Goal: Transaction & Acquisition: Purchase product/service

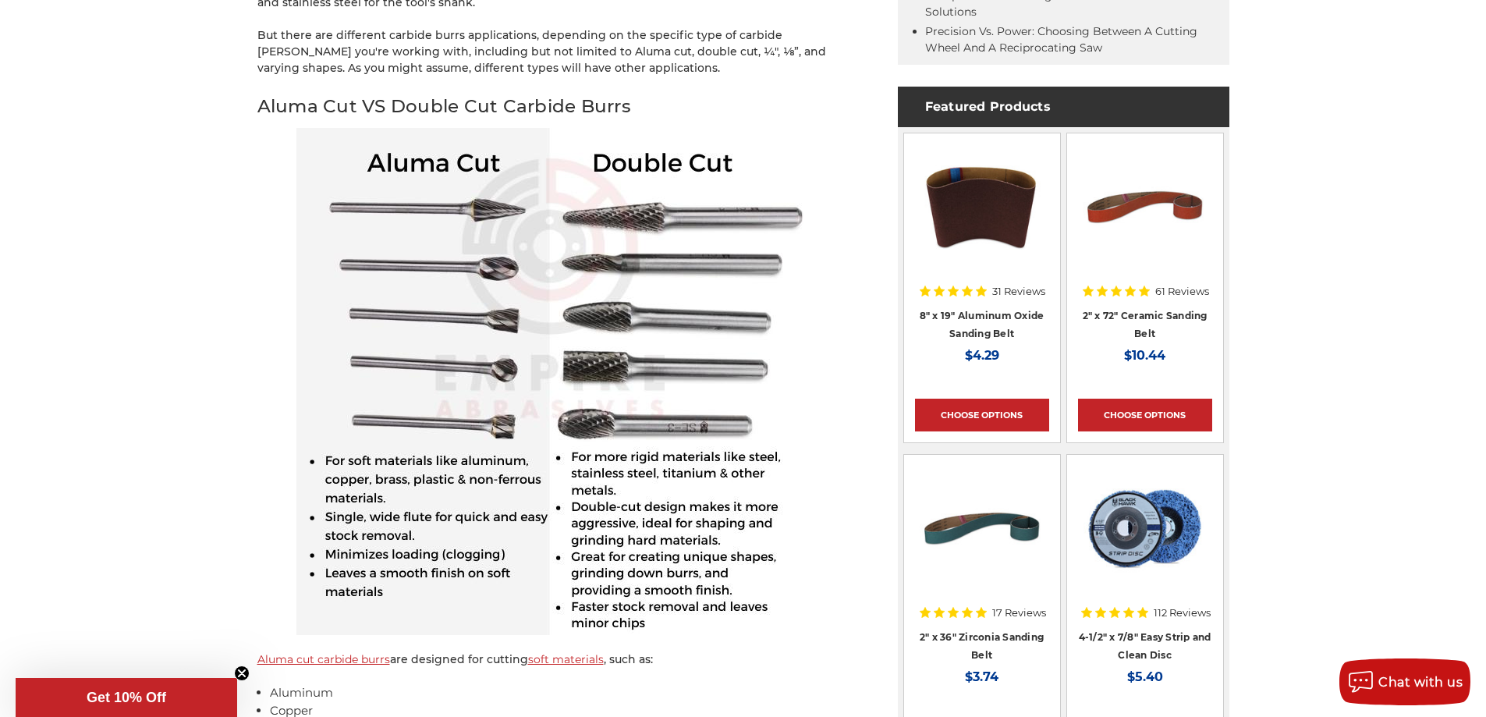
scroll to position [1014, 0]
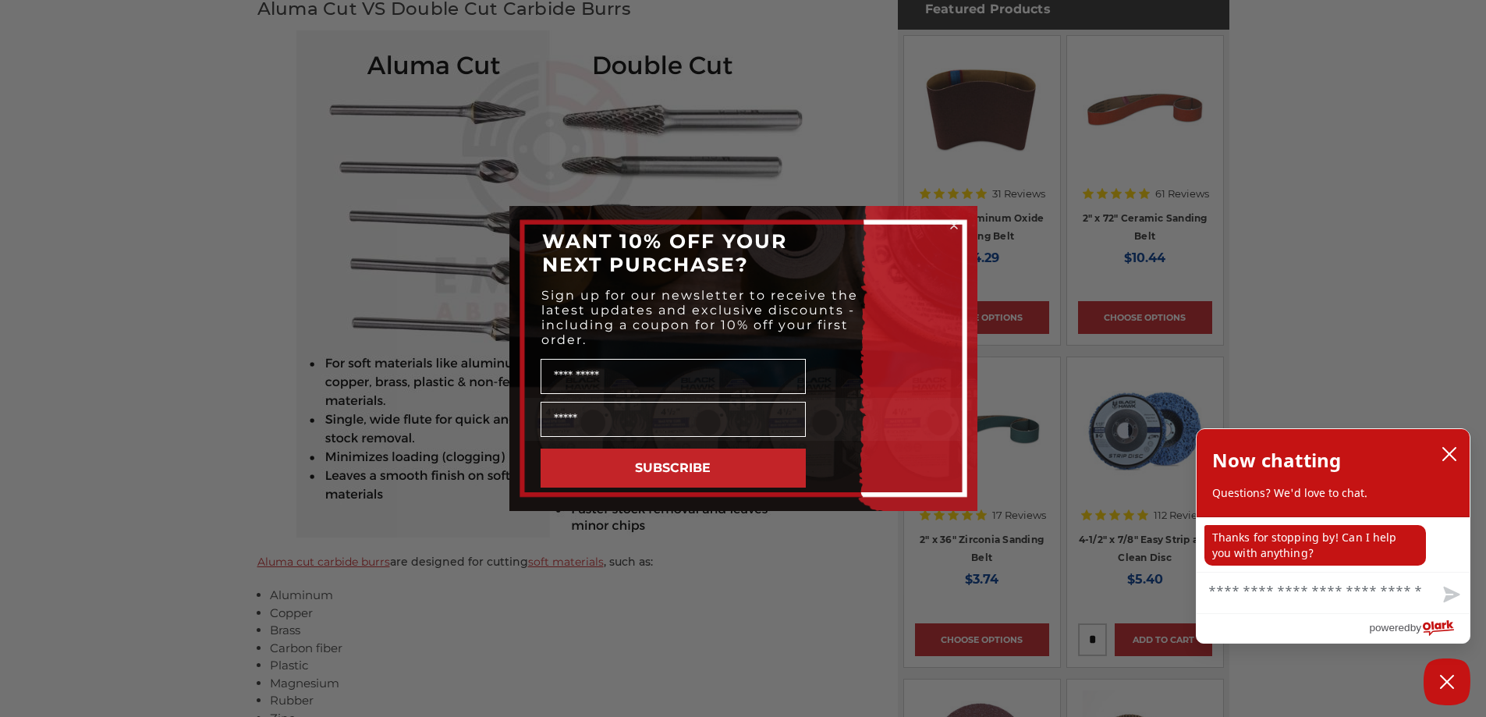
click at [953, 222] on circle "Close dialog" at bounding box center [953, 225] width 15 height 15
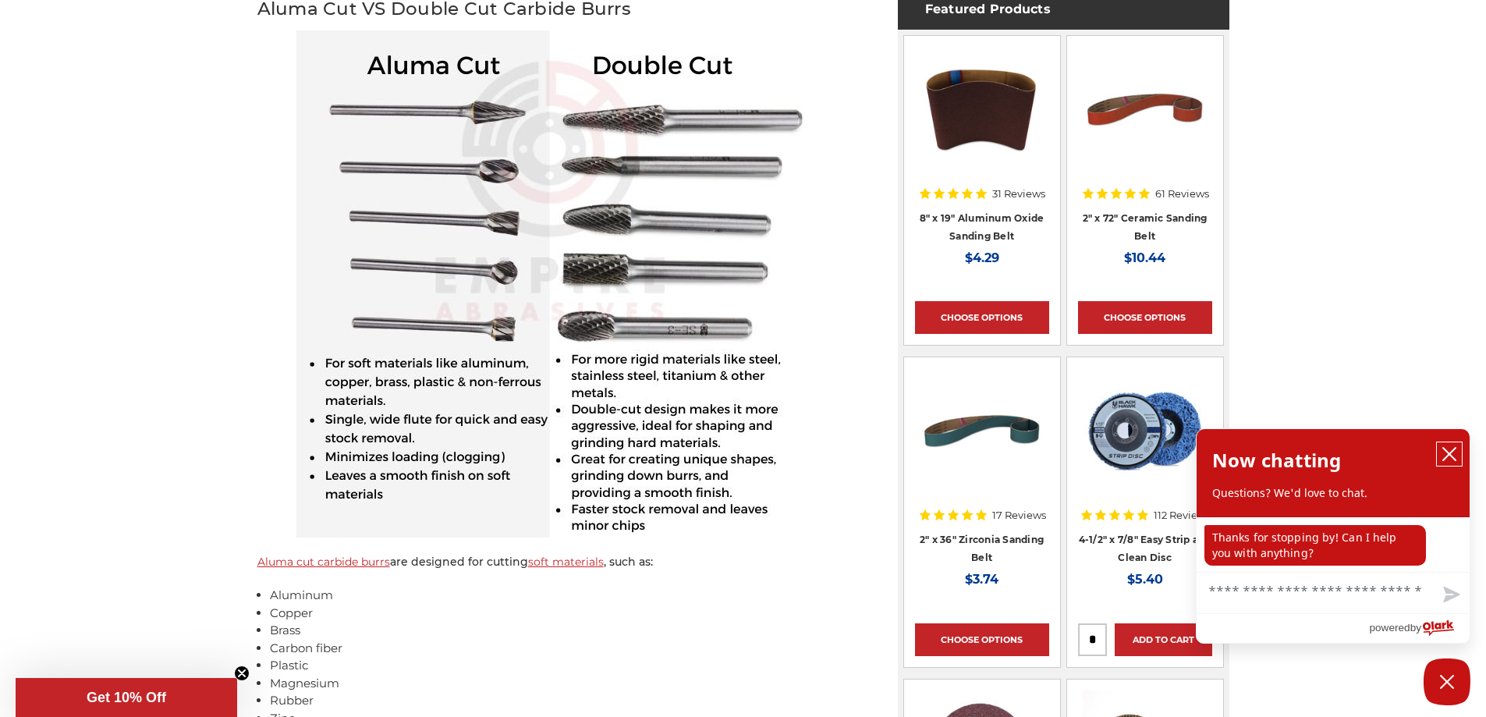
click at [1455, 452] on icon "close chatbox" at bounding box center [1449, 454] width 16 height 16
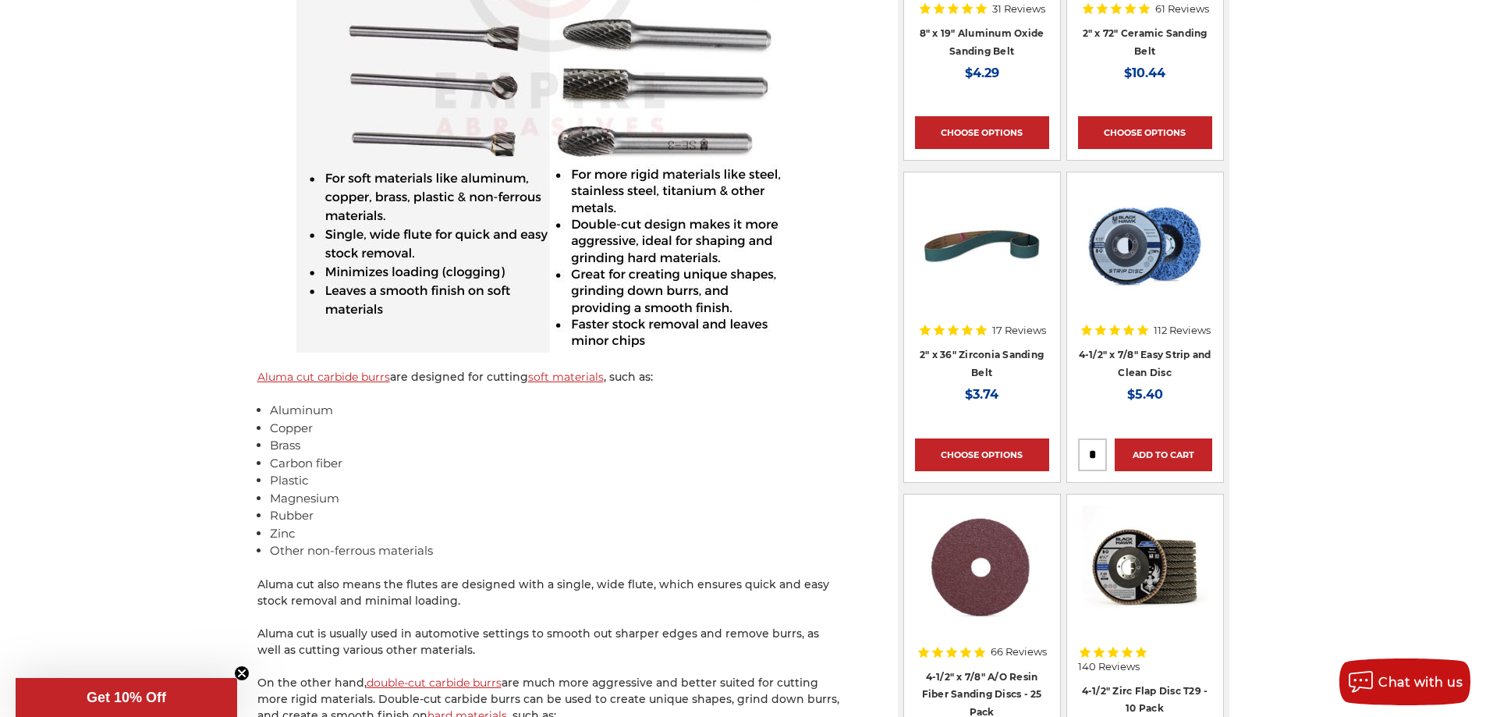
scroll to position [1404, 0]
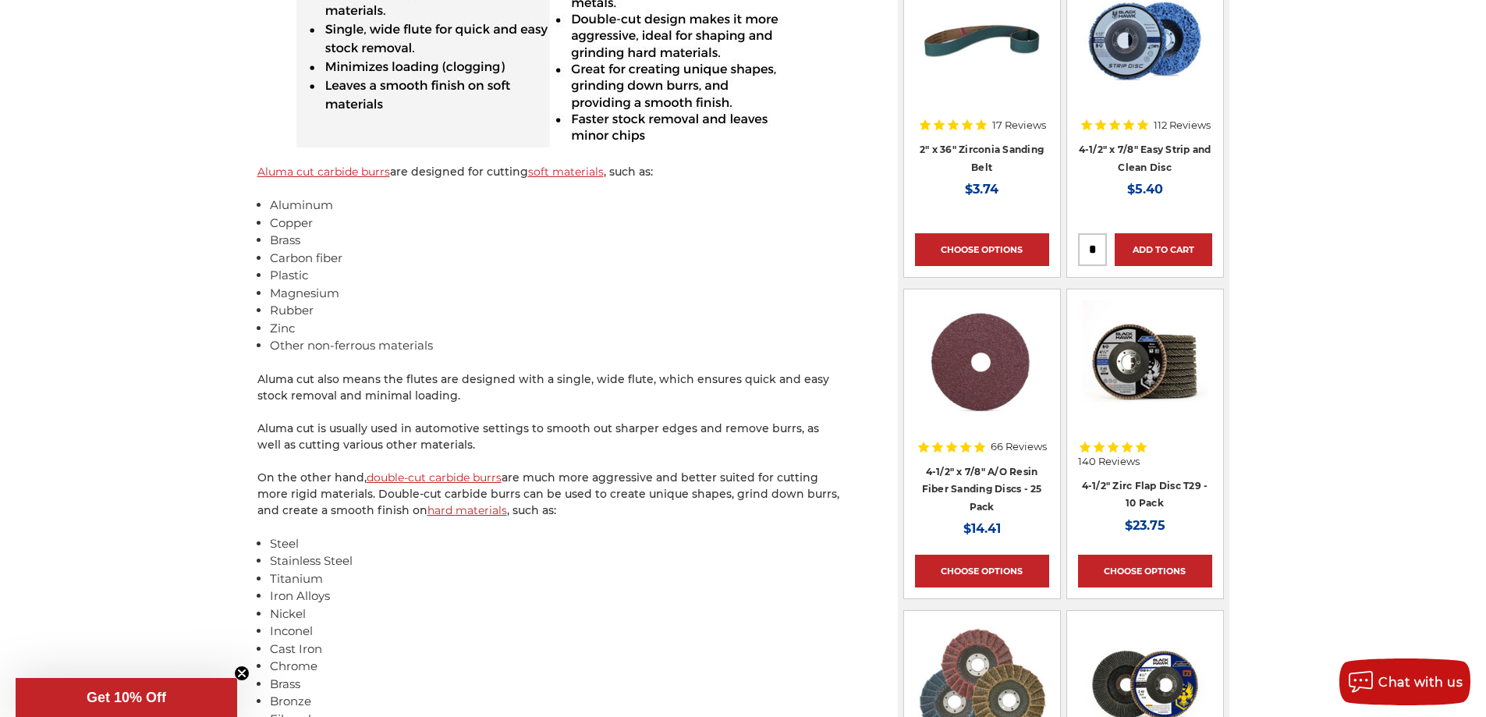
click at [391, 480] on link "double-cut carbide burrs" at bounding box center [434, 477] width 135 height 14
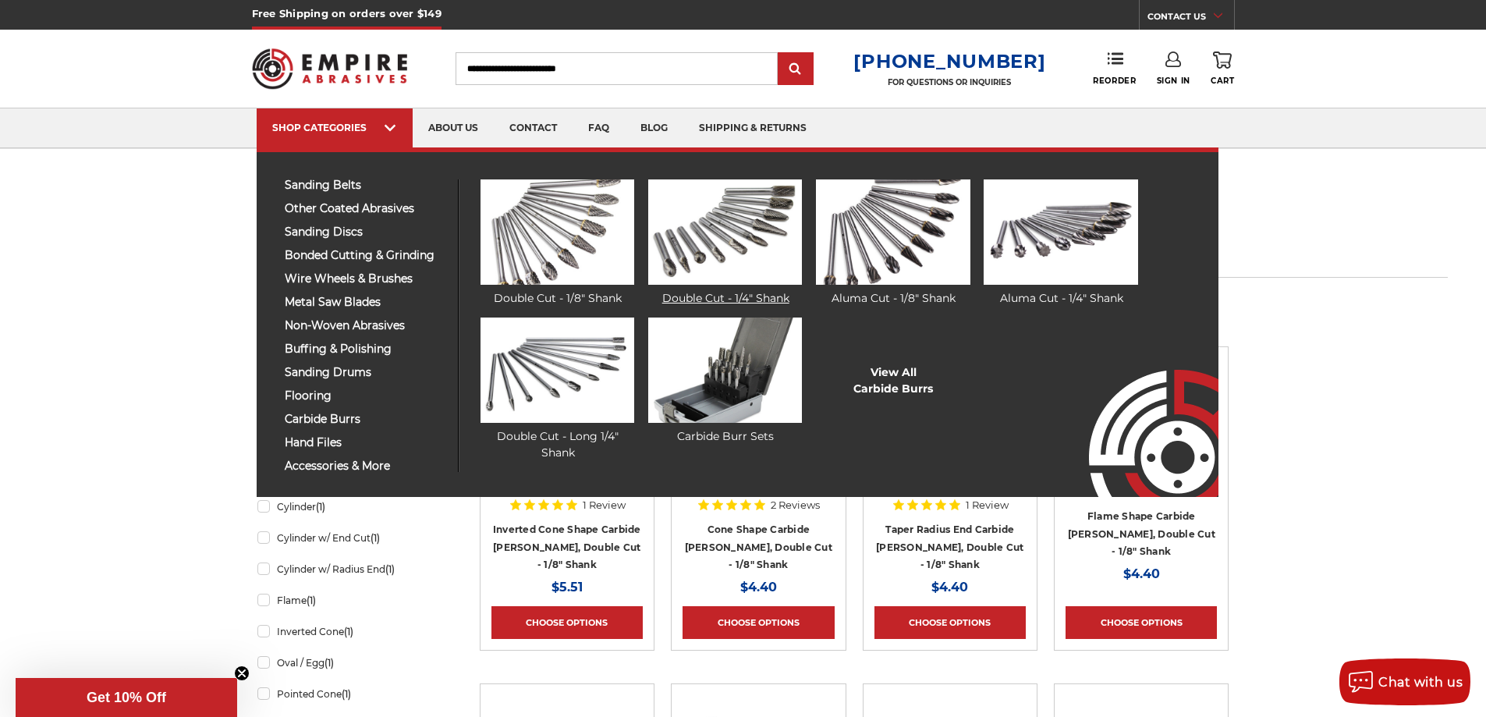
click at [721, 214] on img at bounding box center [725, 231] width 154 height 105
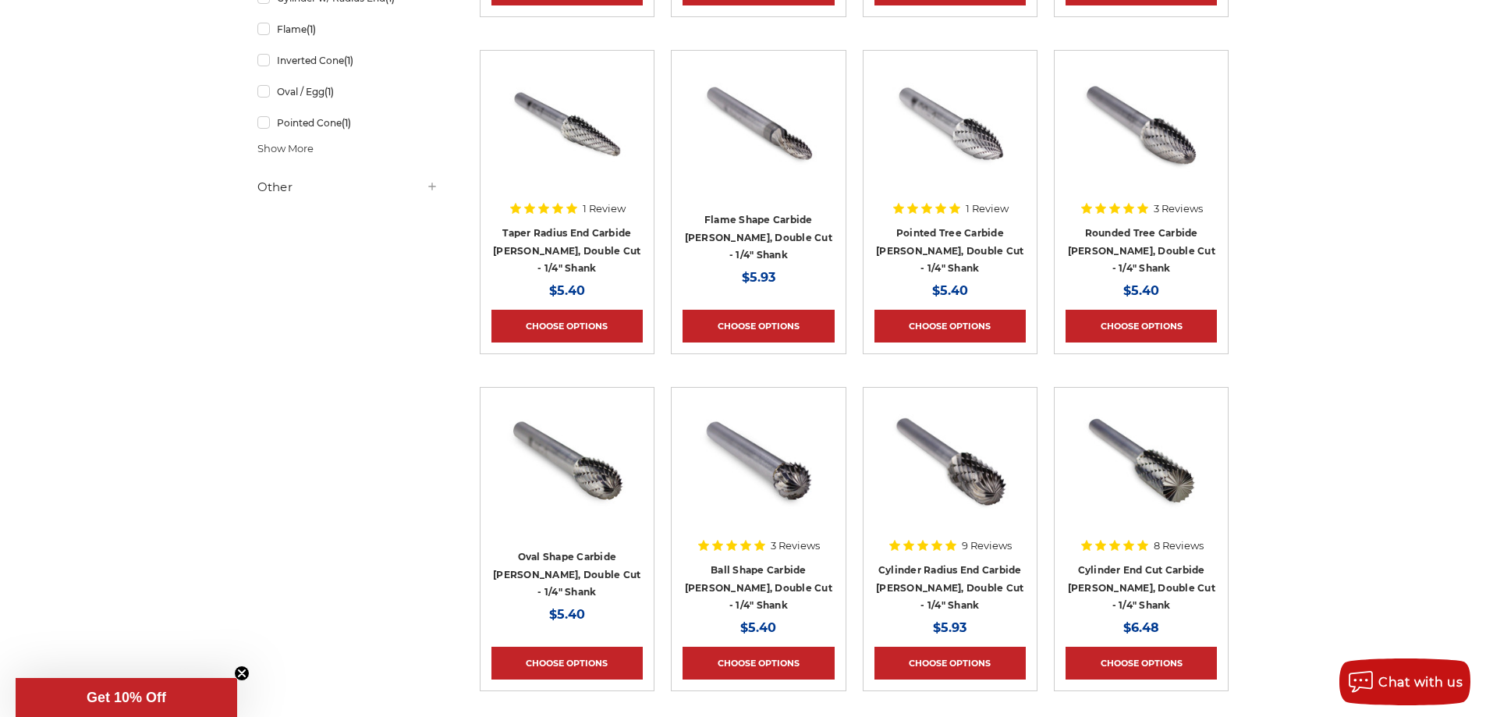
scroll to position [780, 0]
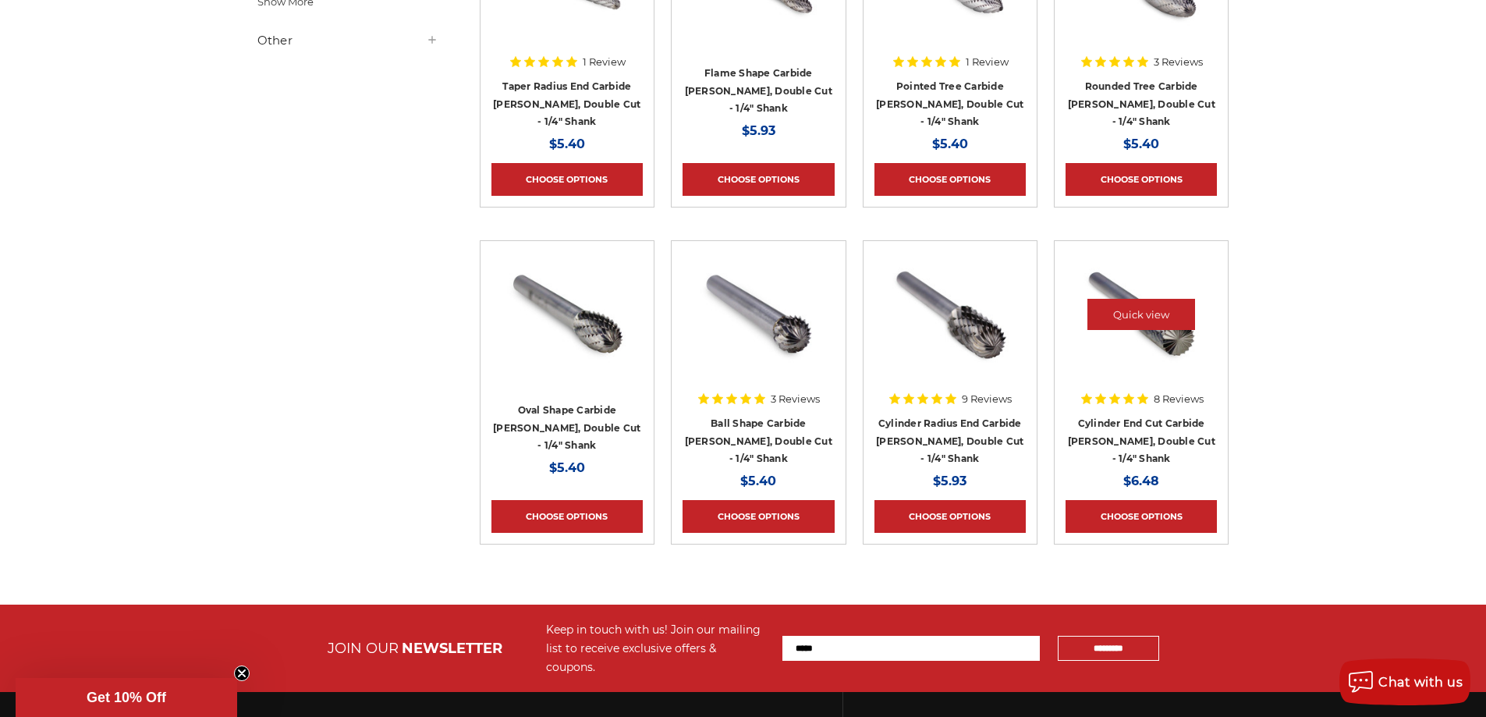
click at [1119, 342] on img at bounding box center [1141, 314] width 125 height 125
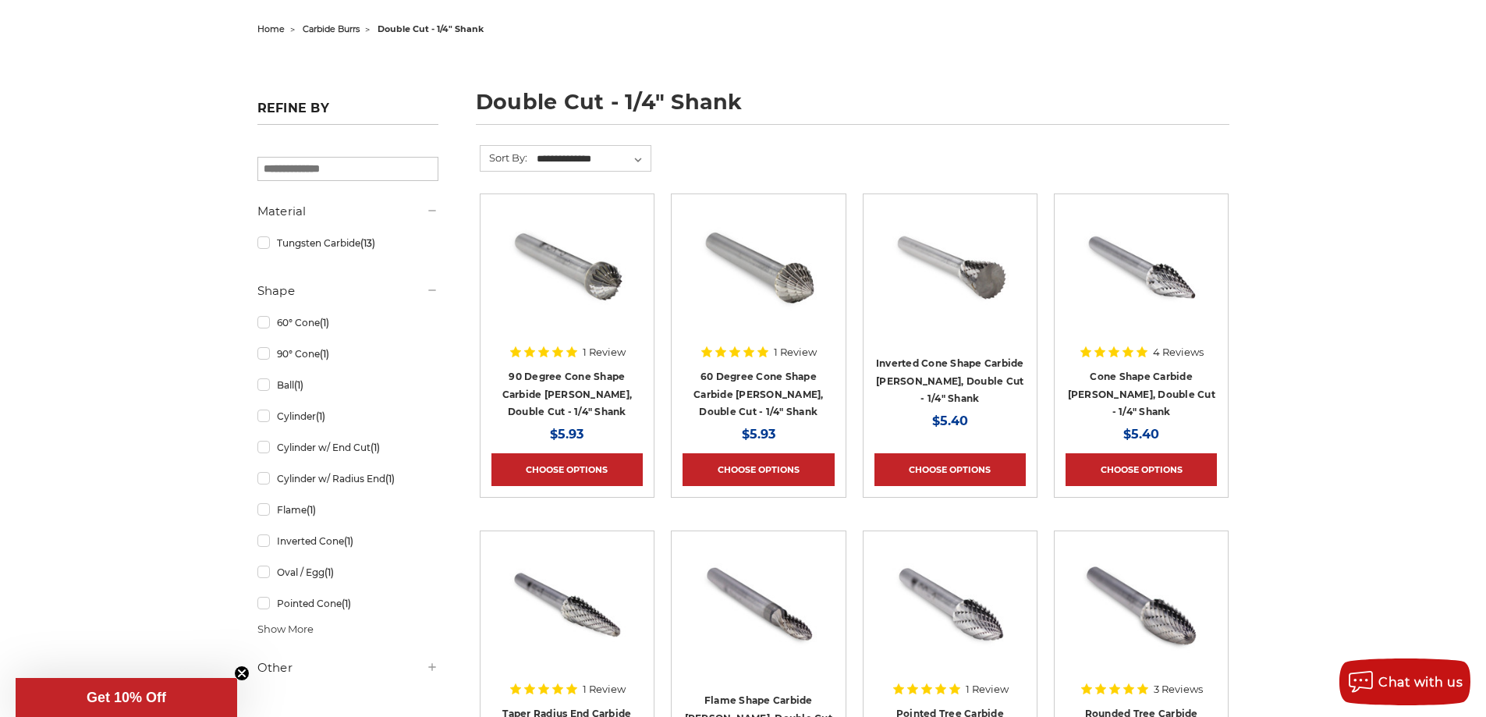
scroll to position [2, 0]
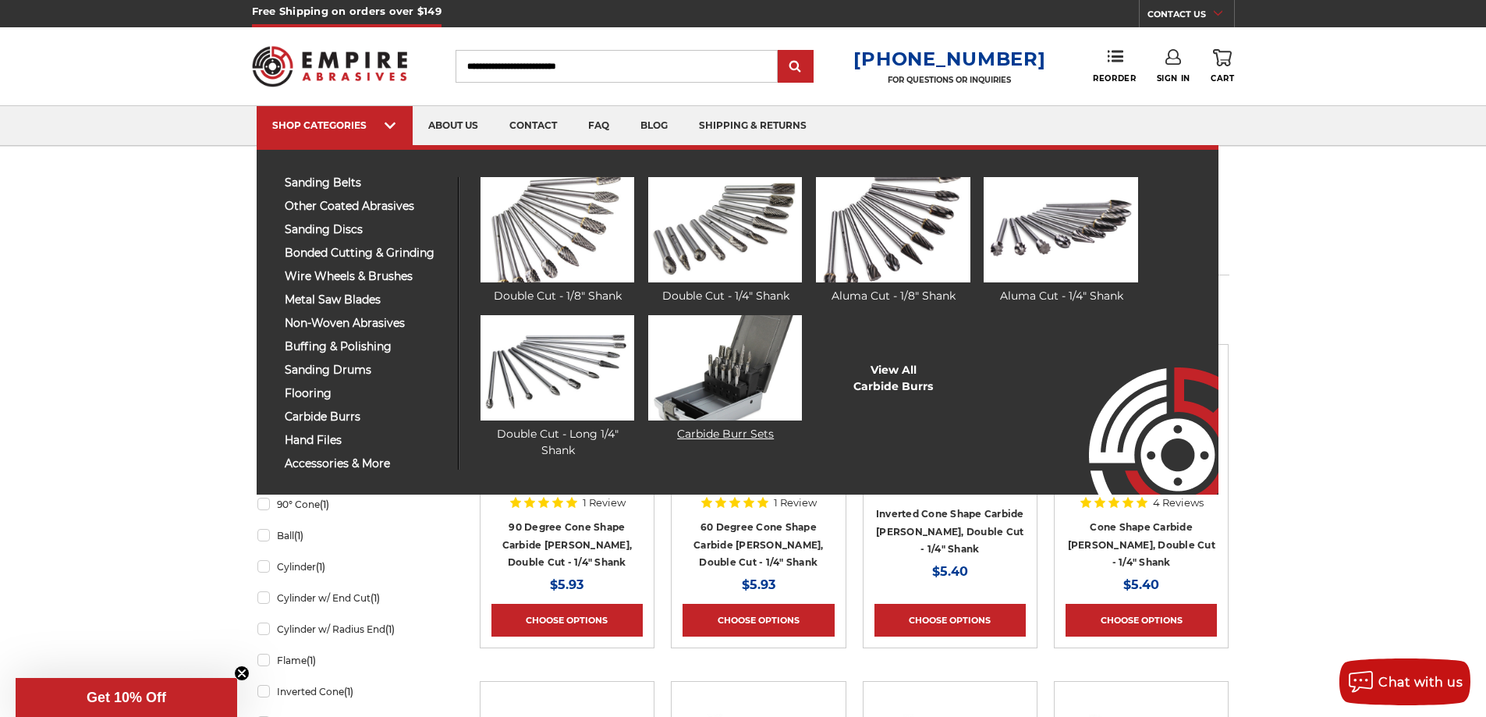
click at [735, 346] on img at bounding box center [725, 367] width 154 height 105
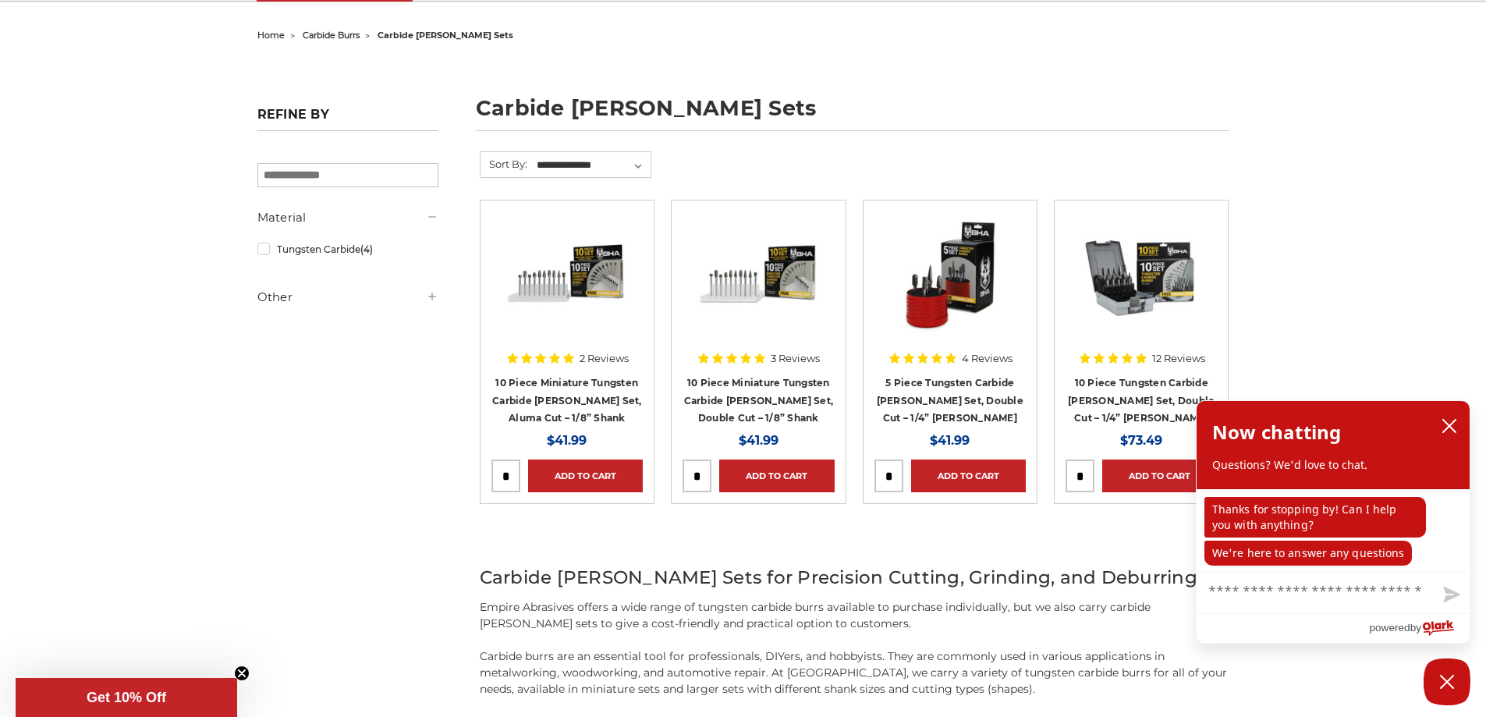
scroll to position [156, 0]
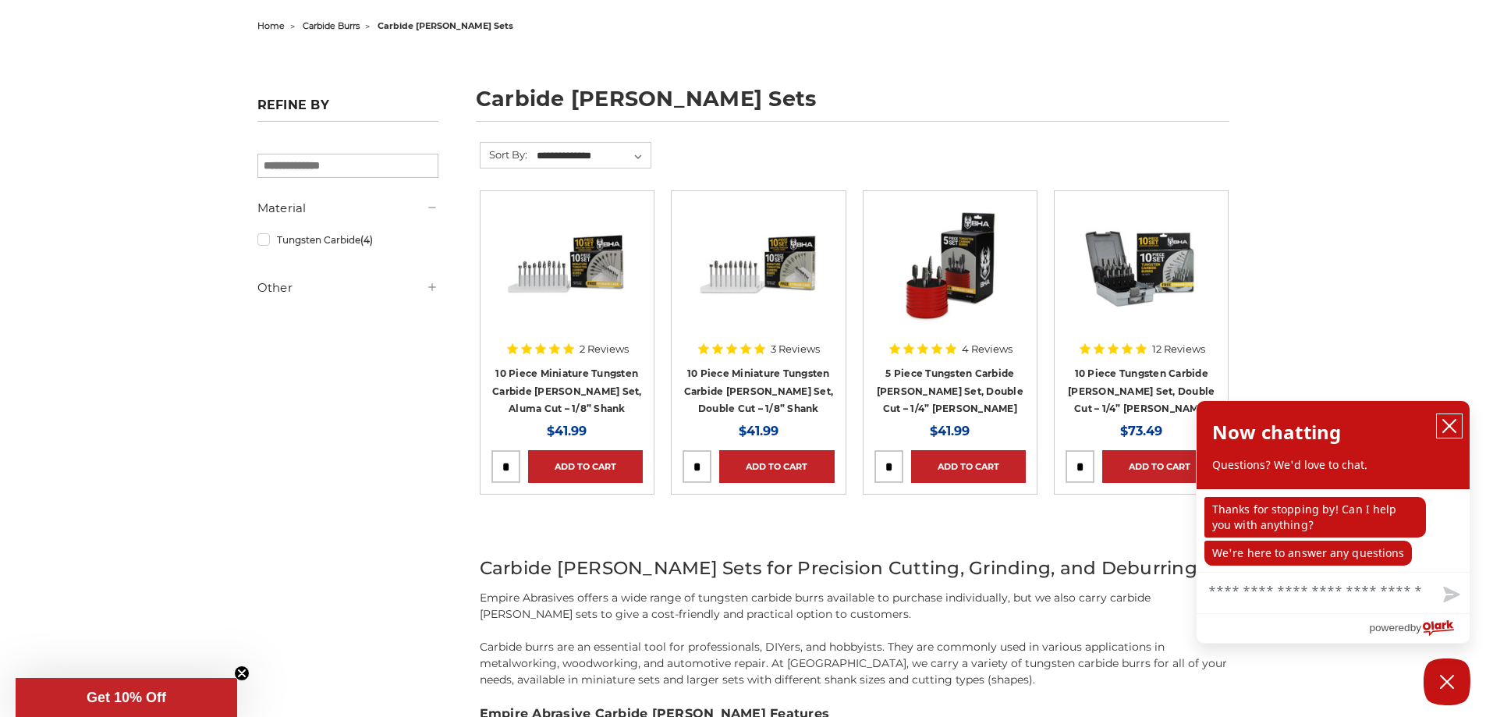
click at [1456, 419] on icon "close chatbox" at bounding box center [1449, 426] width 16 height 16
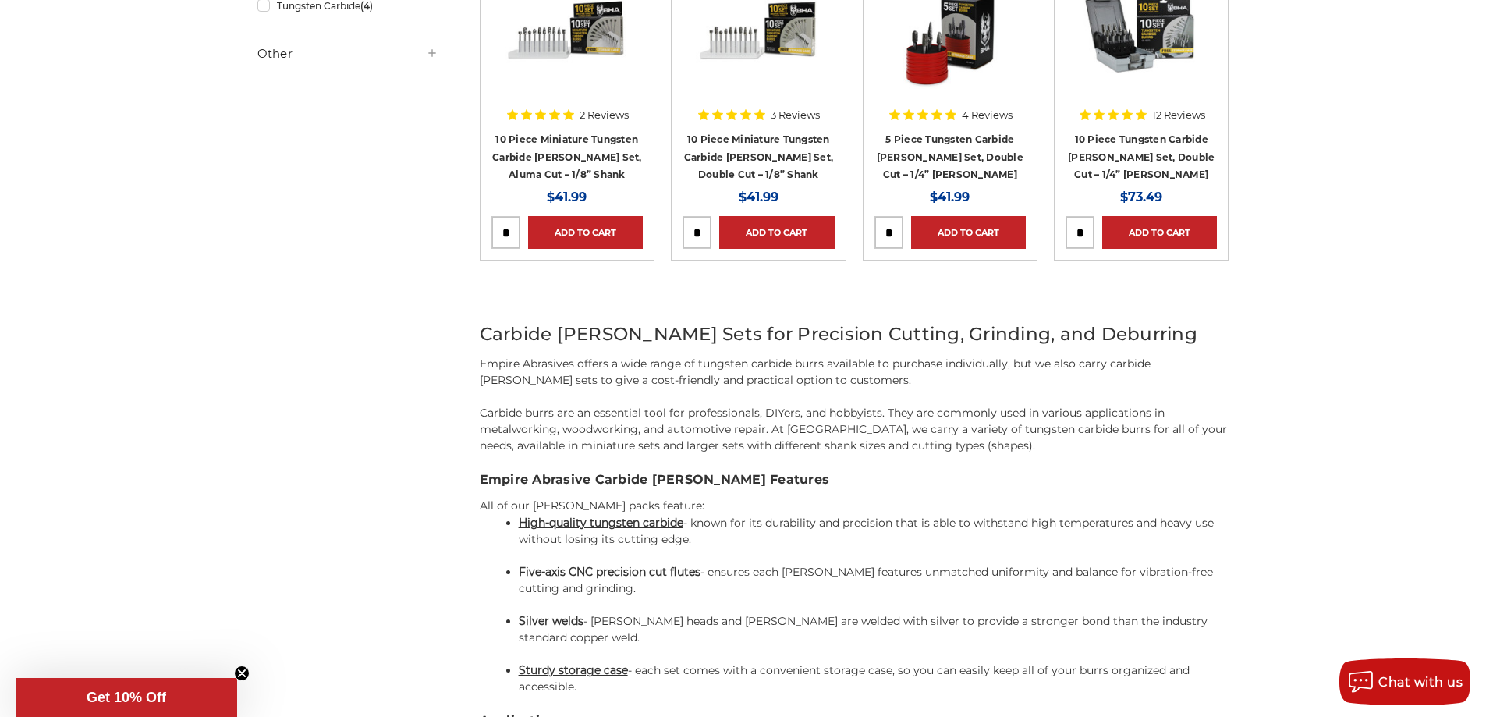
scroll to position [78, 0]
